Goal: Task Accomplishment & Management: Complete application form

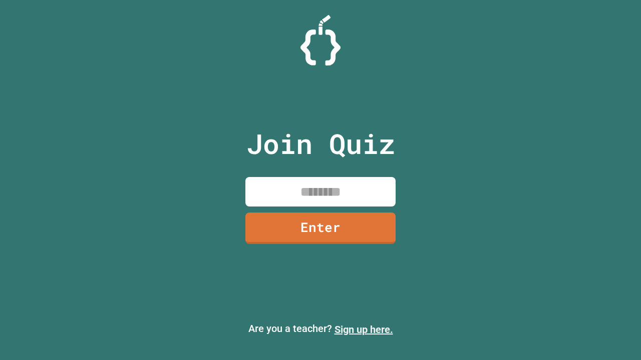
click at [363, 330] on link "Sign up here." at bounding box center [363, 330] width 59 height 12
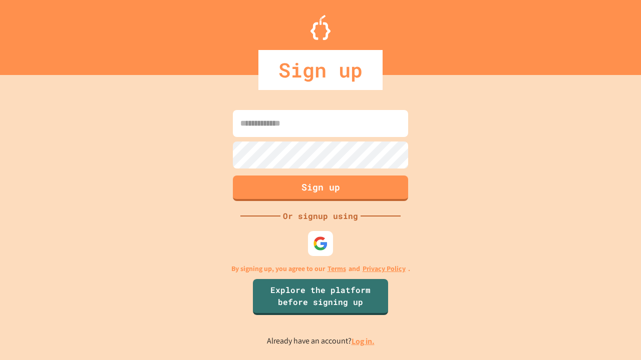
click at [363, 341] on link "Log in." at bounding box center [362, 341] width 23 height 11
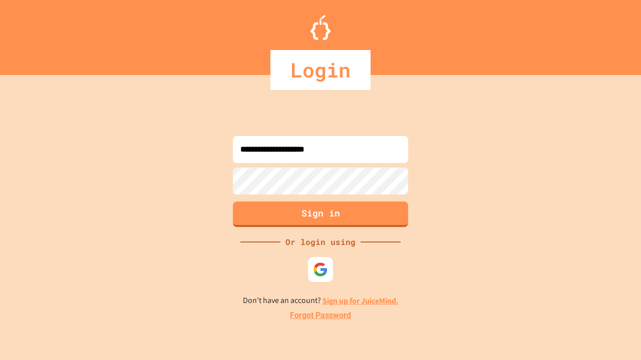
type input "**********"
